Goal: Transaction & Acquisition: Purchase product/service

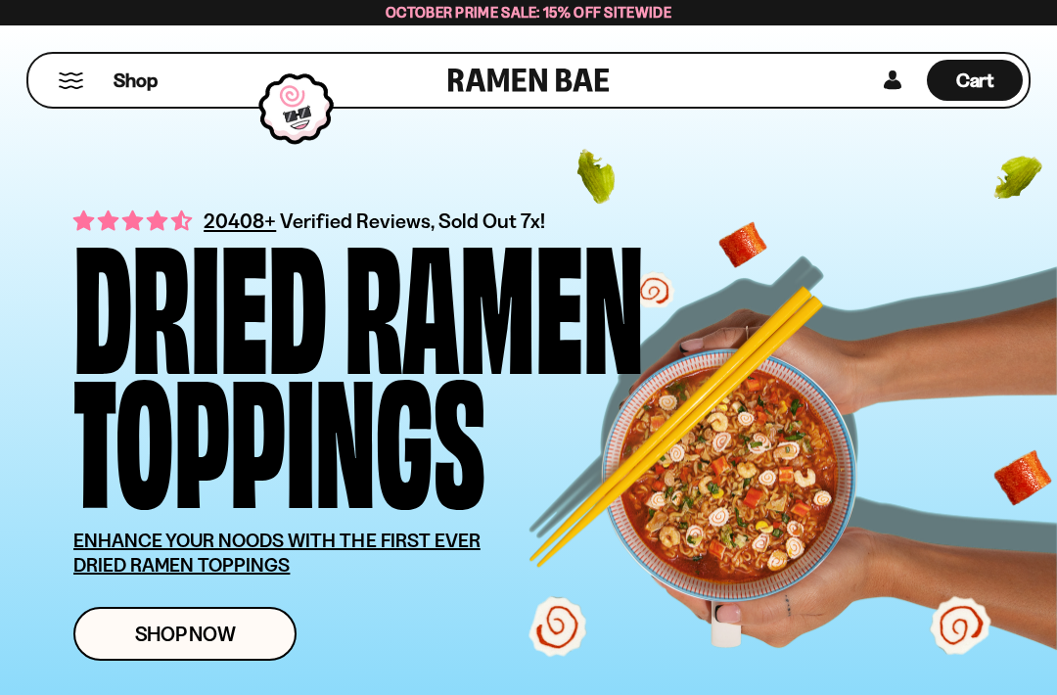
click at [258, 624] on link "Shop Now" at bounding box center [184, 634] width 223 height 54
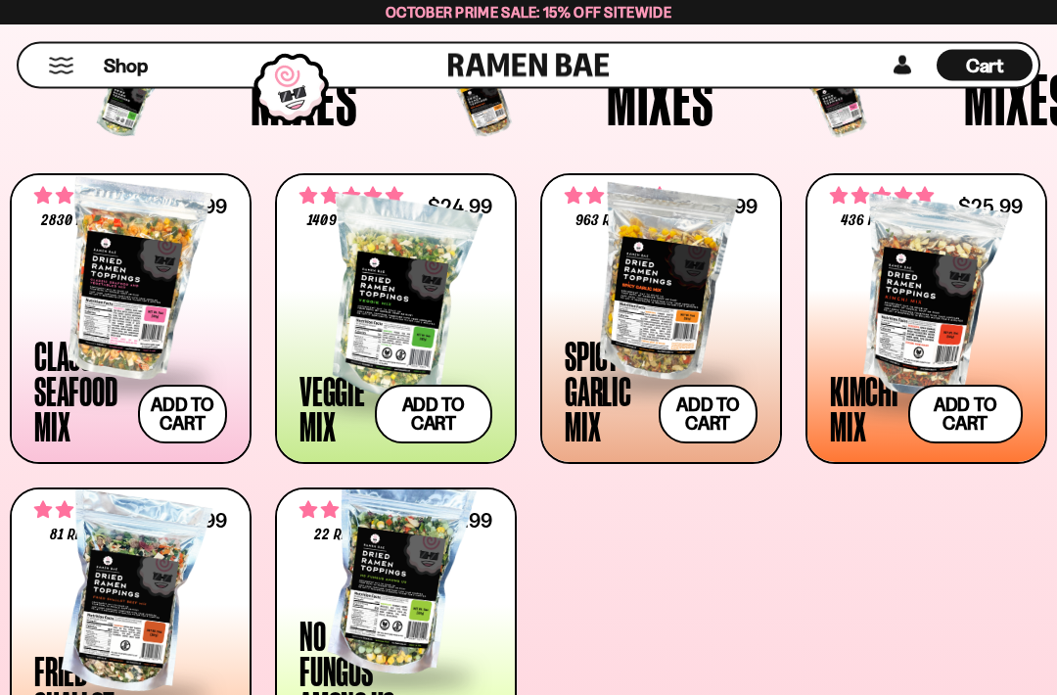
scroll to position [617, 0]
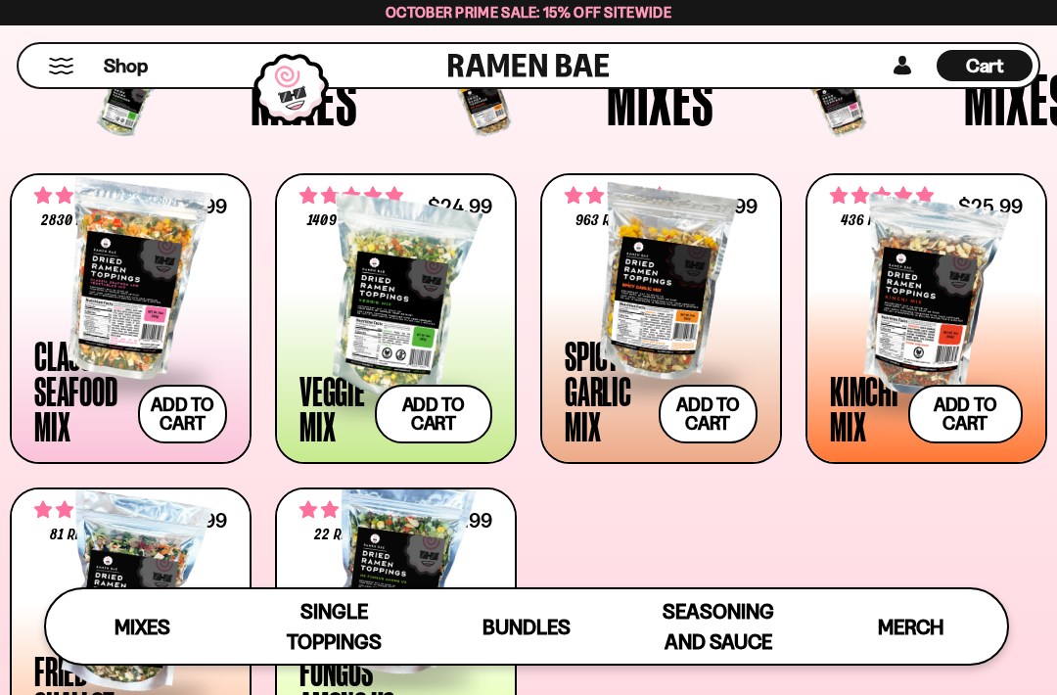
click at [437, 401] on button "Add to cart Add ― Regular price $24.99 Regular price Sale price $24.99 Unit pri…" at bounding box center [434, 414] width 118 height 59
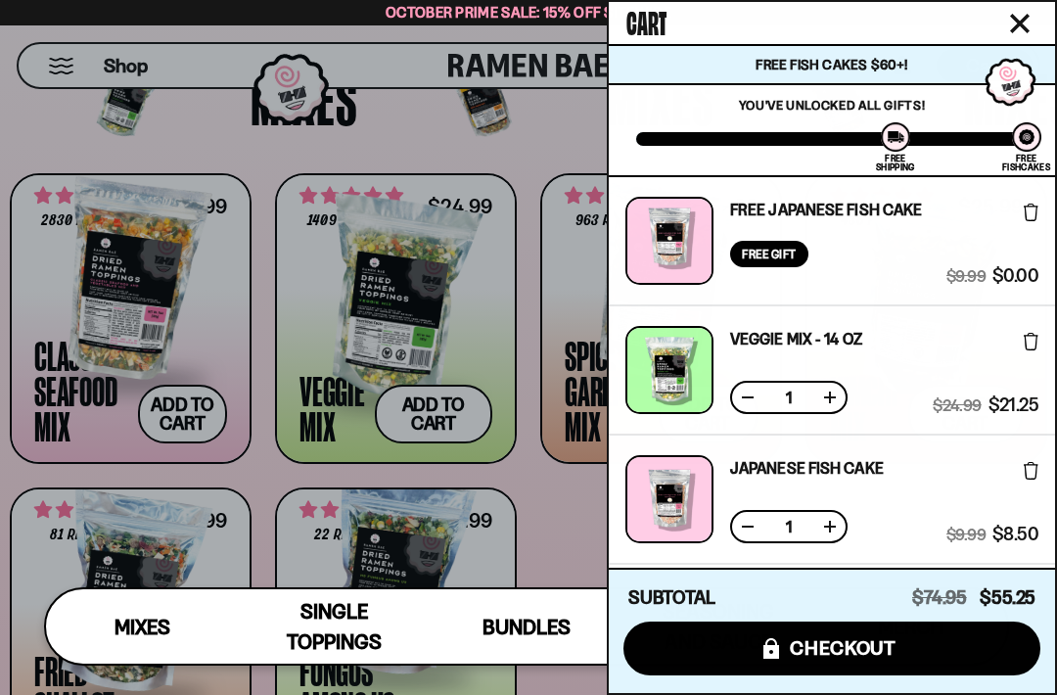
click at [1036, 456] on button at bounding box center [1031, 468] width 15 height 37
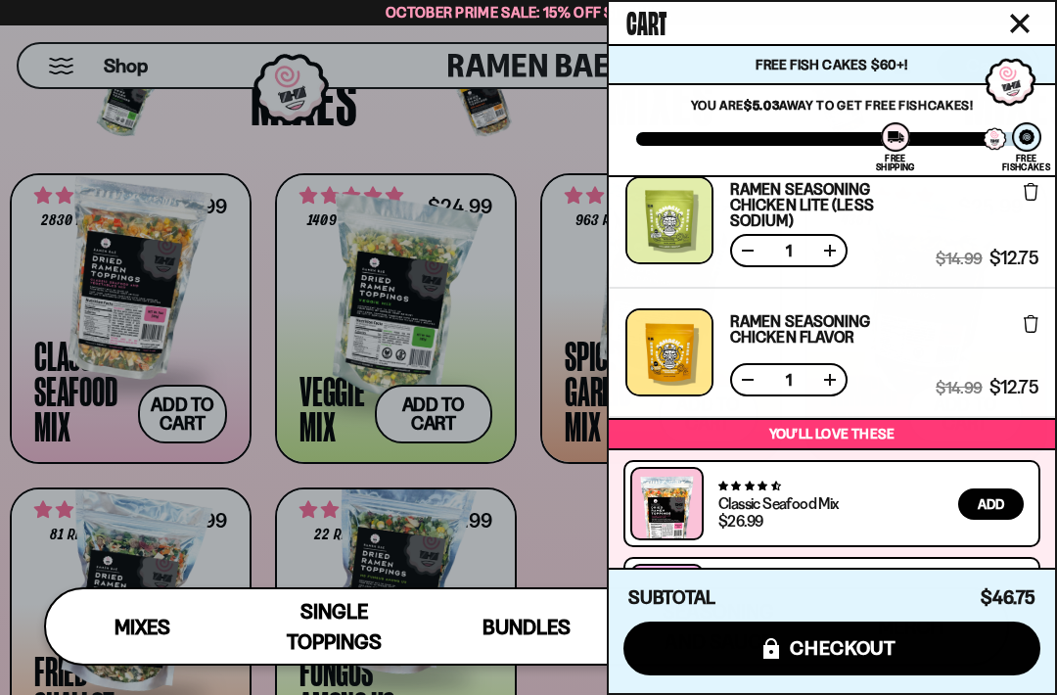
scroll to position [134, 0]
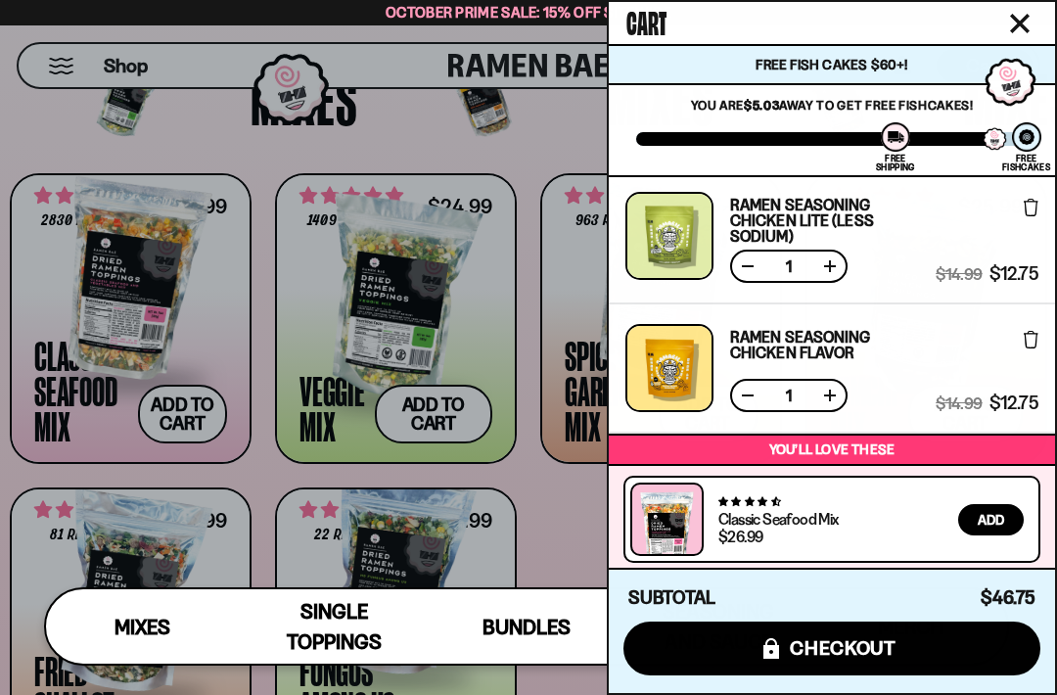
click at [1036, 329] on button at bounding box center [1031, 337] width 15 height 37
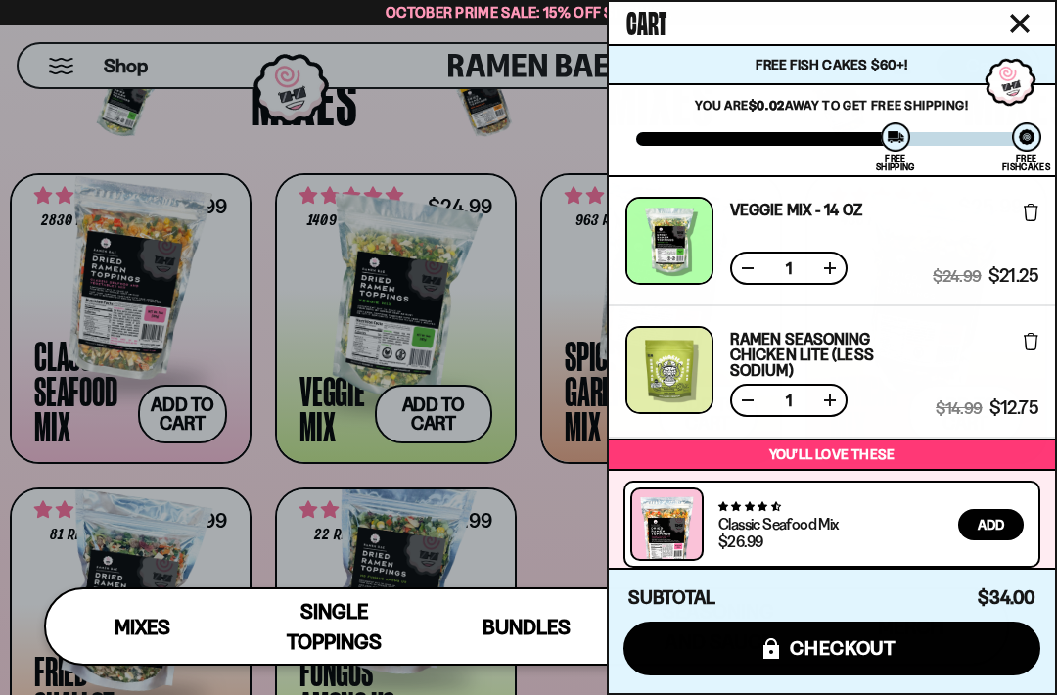
scroll to position [0, 0]
click at [695, 371] on div at bounding box center [670, 370] width 88 height 88
click at [1024, 26] on icon "Close cart" at bounding box center [1020, 24] width 18 height 18
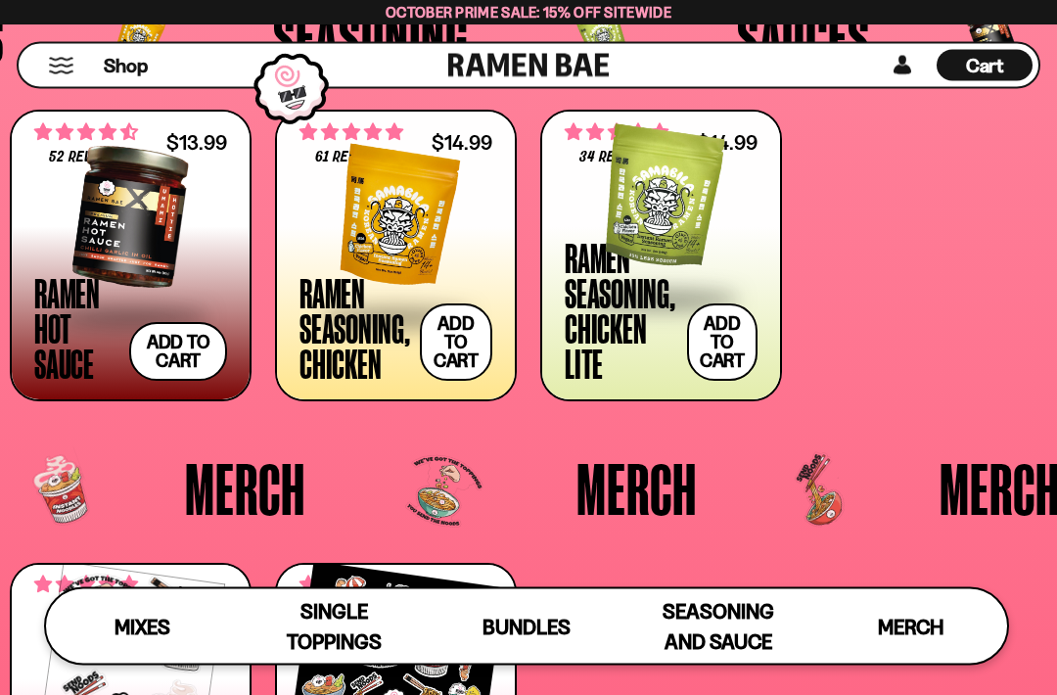
scroll to position [3602, 0]
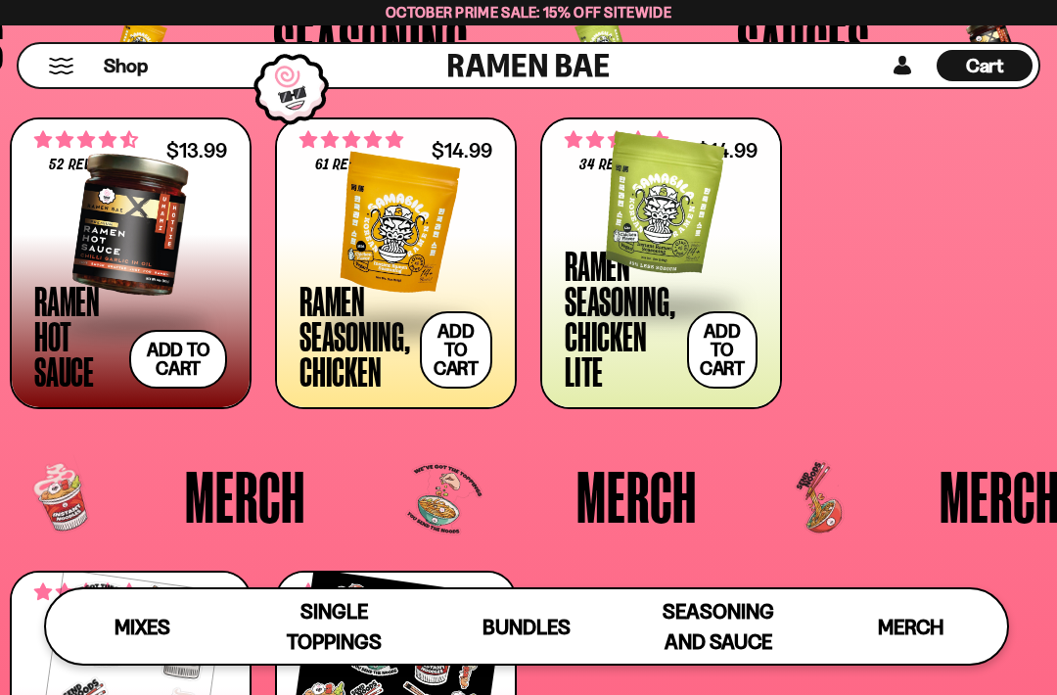
click at [676, 212] on div at bounding box center [661, 207] width 193 height 196
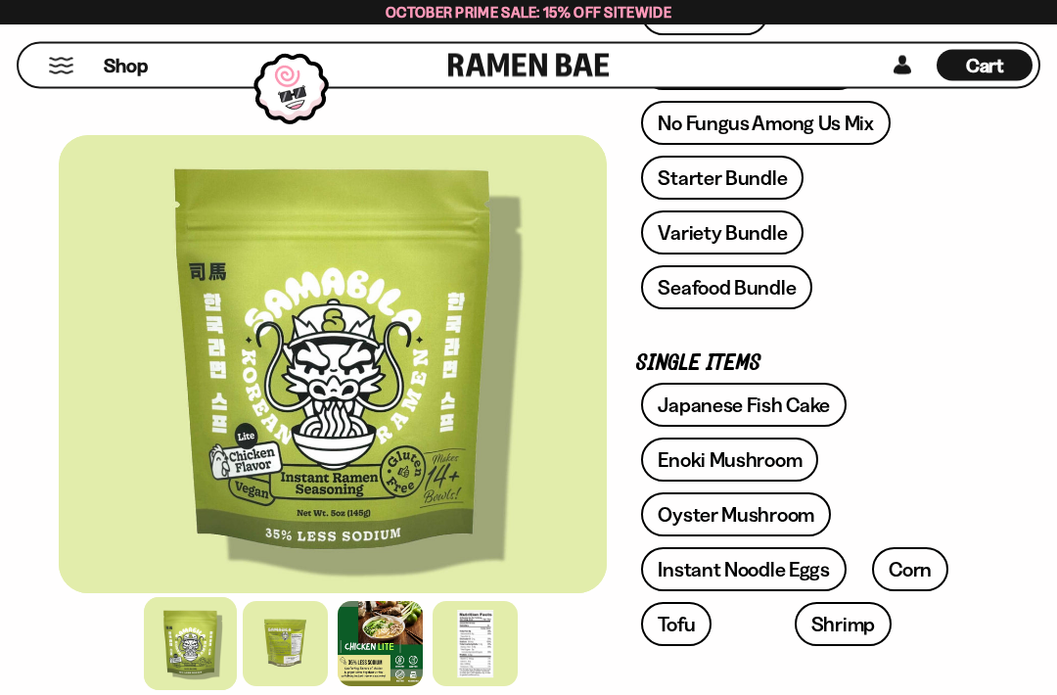
scroll to position [746, 0]
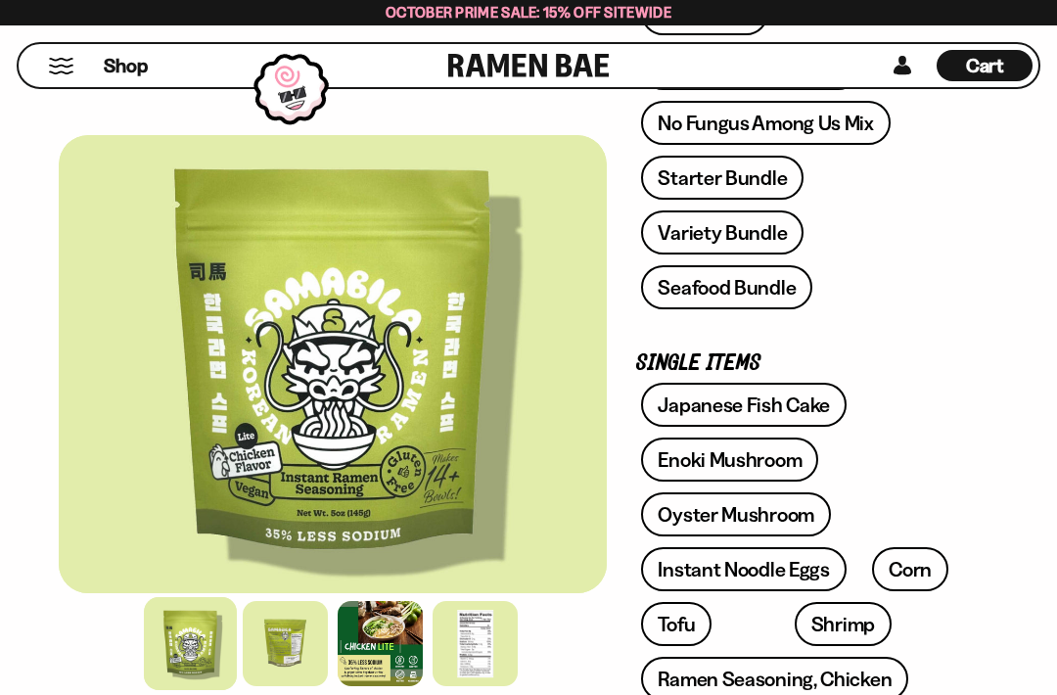
click at [482, 639] on div at bounding box center [475, 643] width 85 height 85
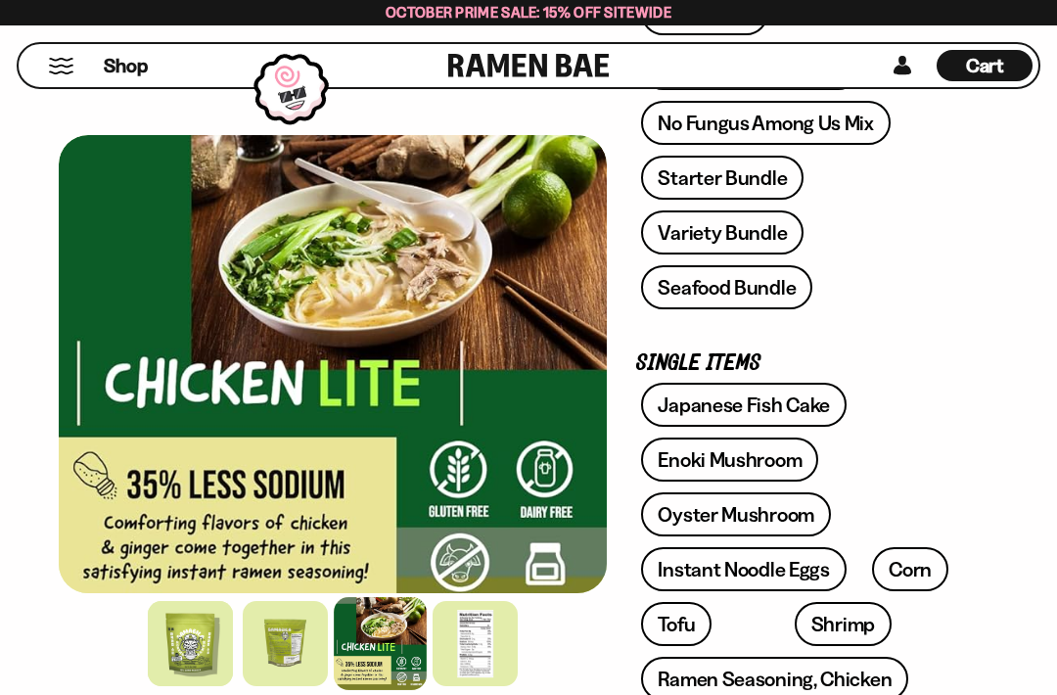
click at [138, 61] on span "Shop" at bounding box center [126, 66] width 44 height 26
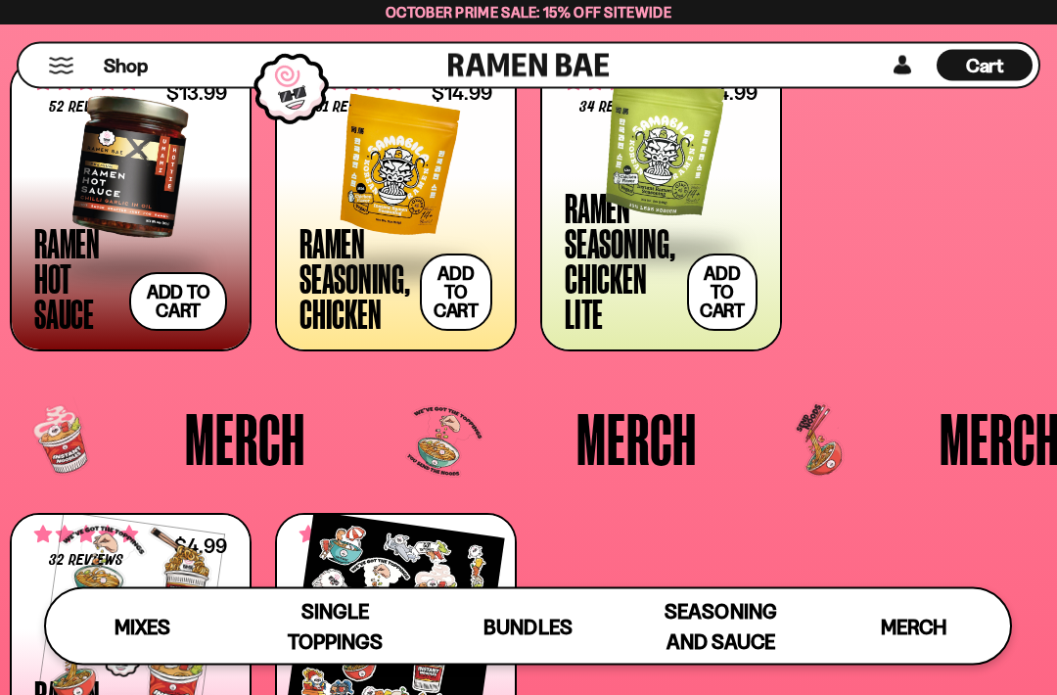
scroll to position [3662, 0]
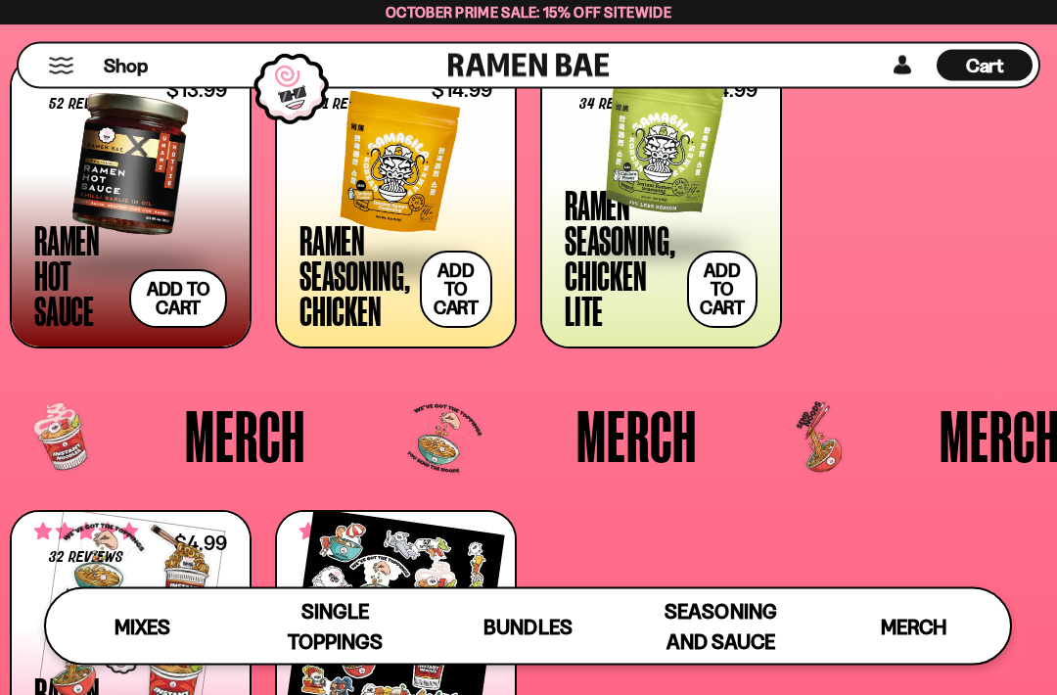
click at [398, 241] on span at bounding box center [396, 266] width 193 height 69
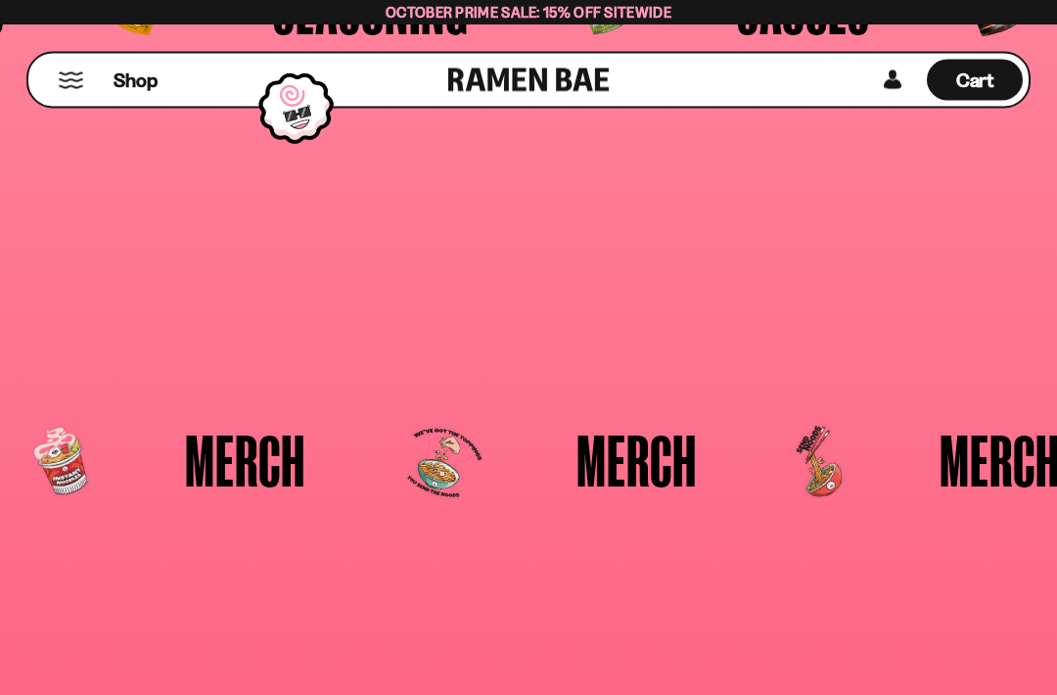
scroll to position [3707, 0]
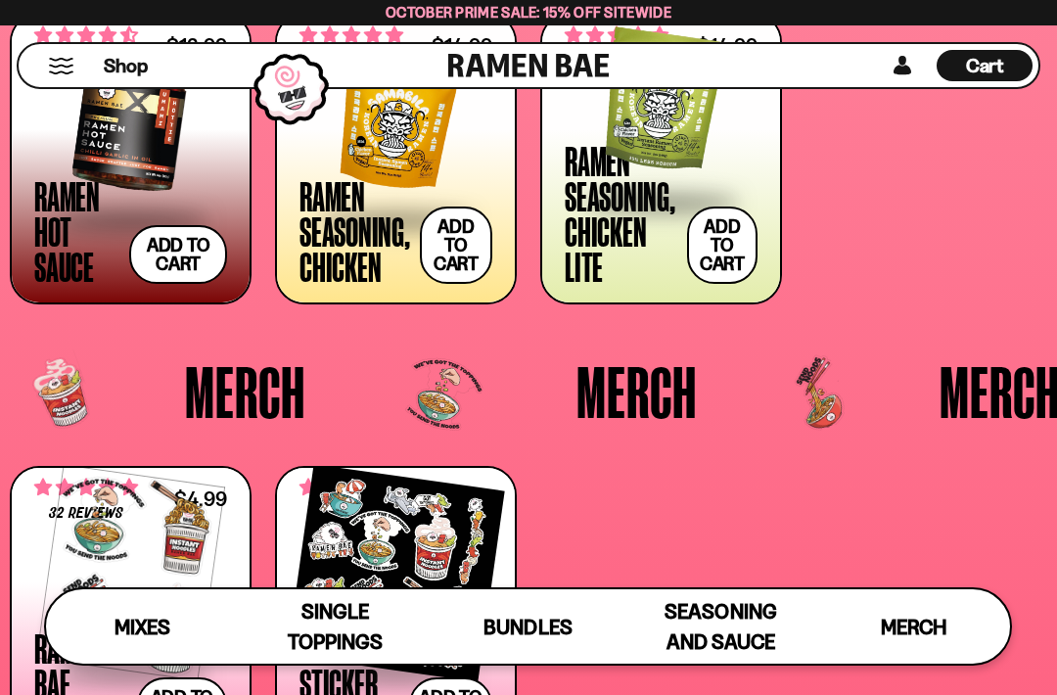
click at [467, 238] on button "Add to cart Add ― Regular price $14.99 Regular price Sale price $14.99 Unit pri…" at bounding box center [456, 245] width 73 height 77
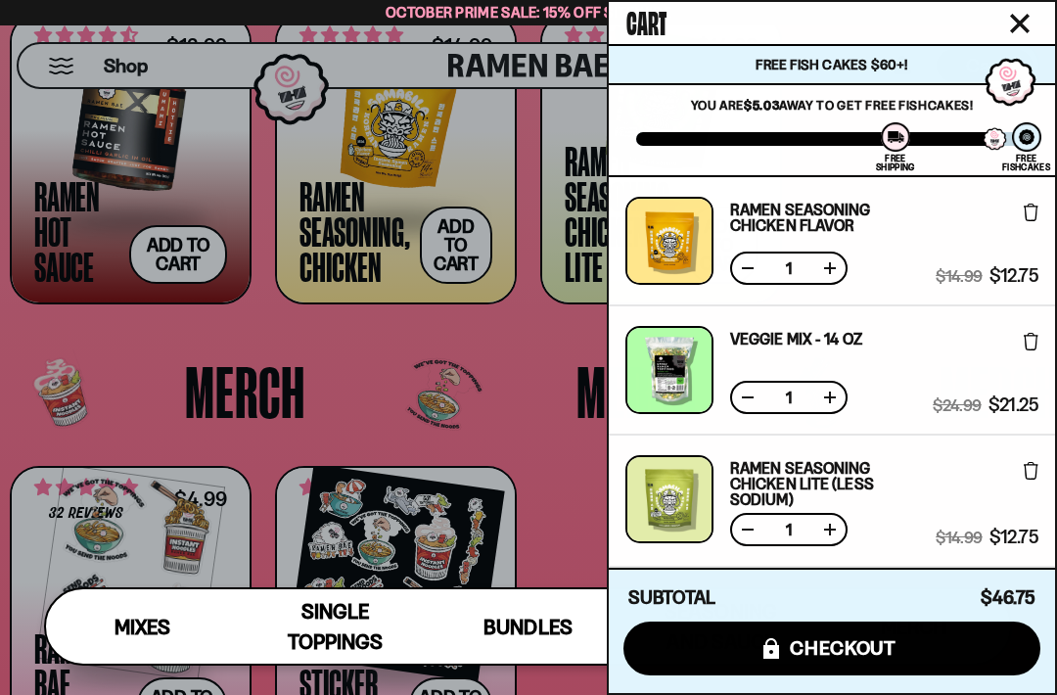
click at [1029, 463] on icon at bounding box center [1031, 471] width 15 height 18
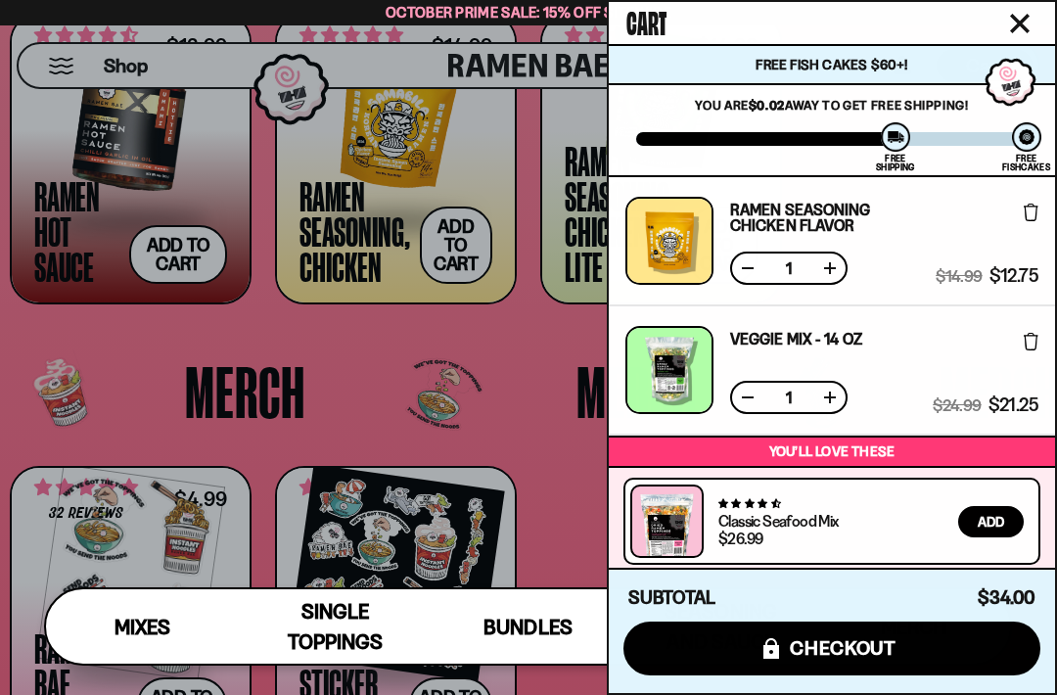
scroll to position [0, 0]
click at [870, 640] on span "checkout" at bounding box center [843, 648] width 107 height 22
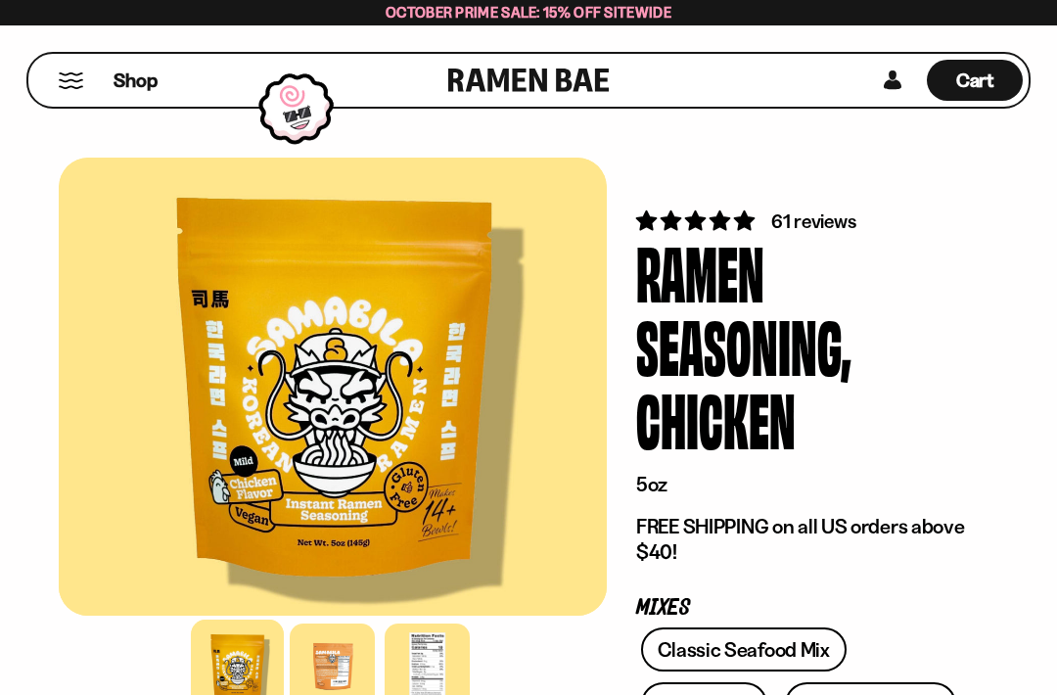
click at [444, 657] on div at bounding box center [427, 666] width 85 height 85
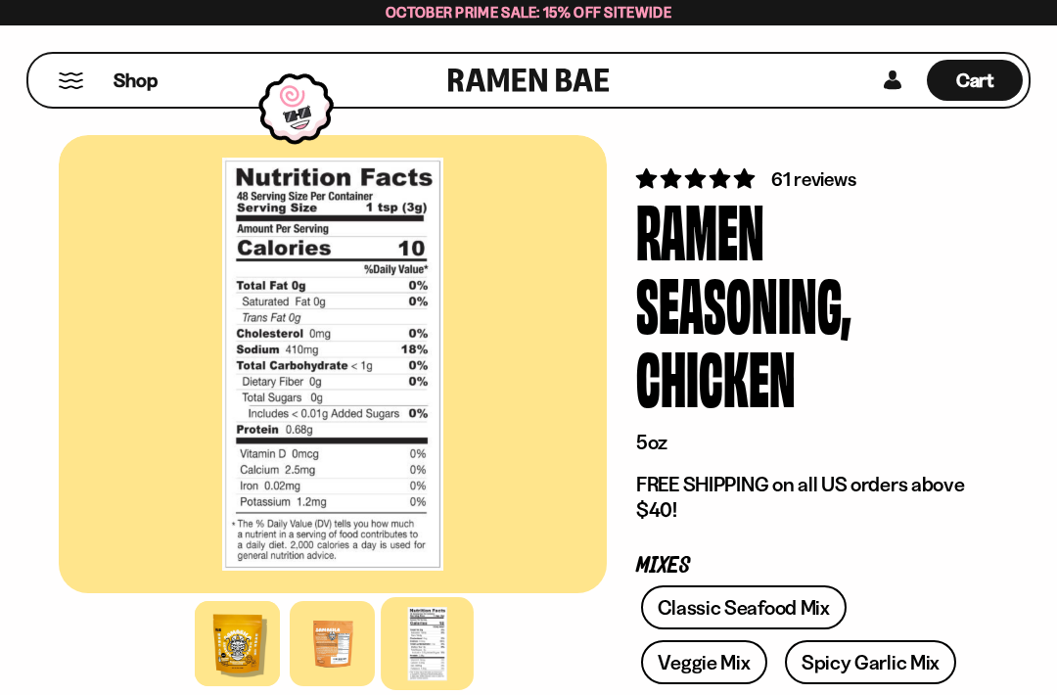
scroll to position [43, 0]
